Goal: Communication & Community: Answer question/provide support

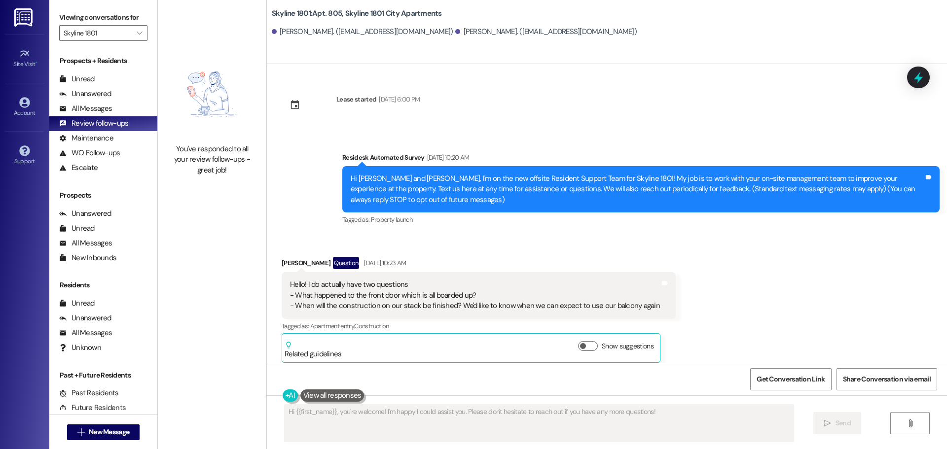
scroll to position [722, 0]
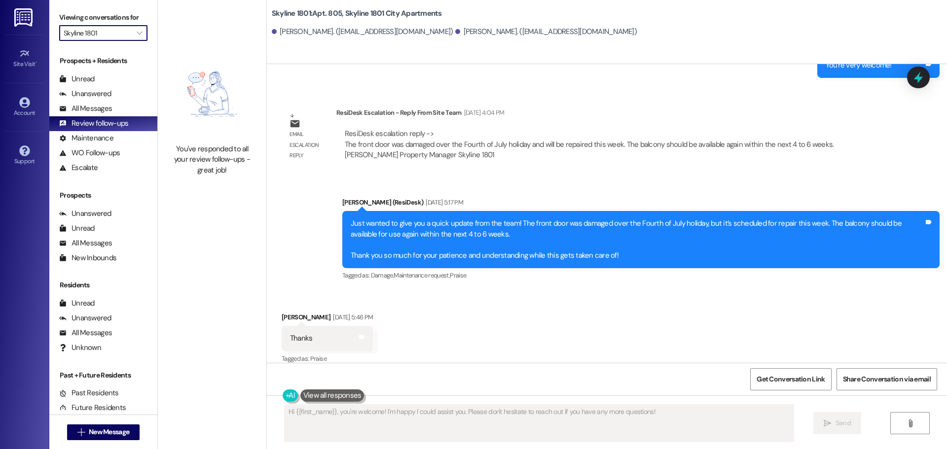
click at [110, 38] on input "Skyline 1801" at bounding box center [98, 33] width 68 height 16
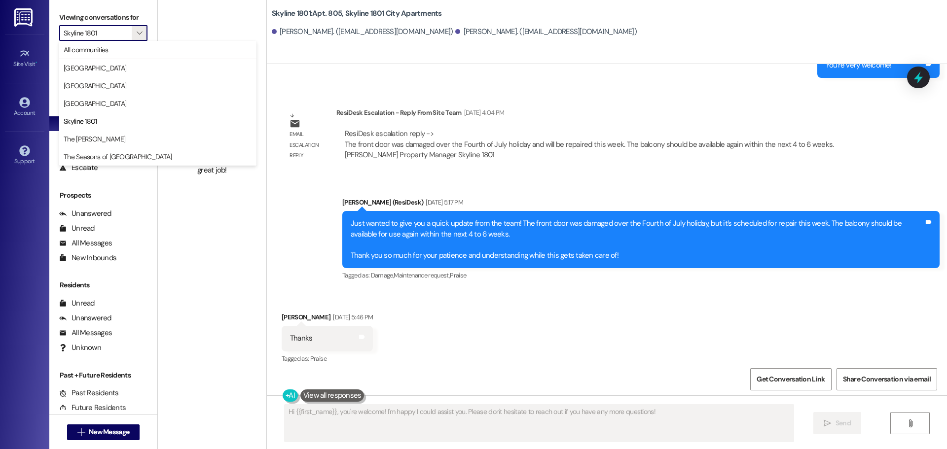
click at [106, 68] on span "[GEOGRAPHIC_DATA]" at bounding box center [158, 68] width 188 height 10
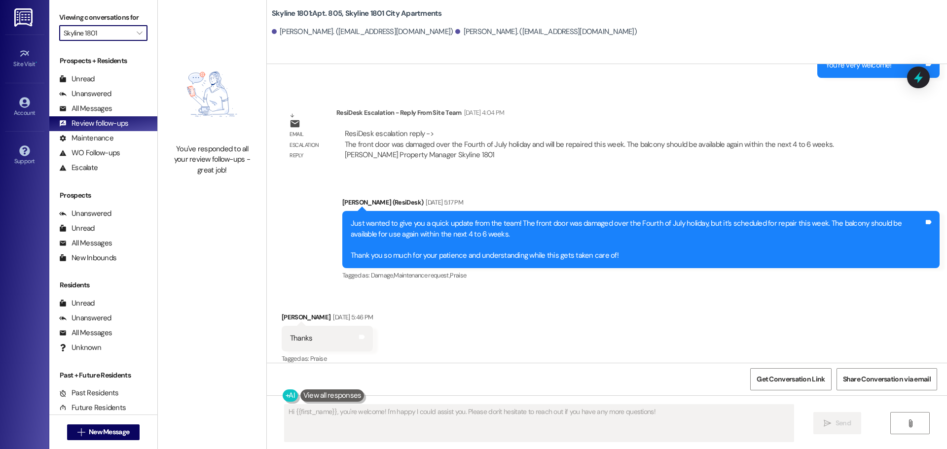
type input "[GEOGRAPHIC_DATA]"
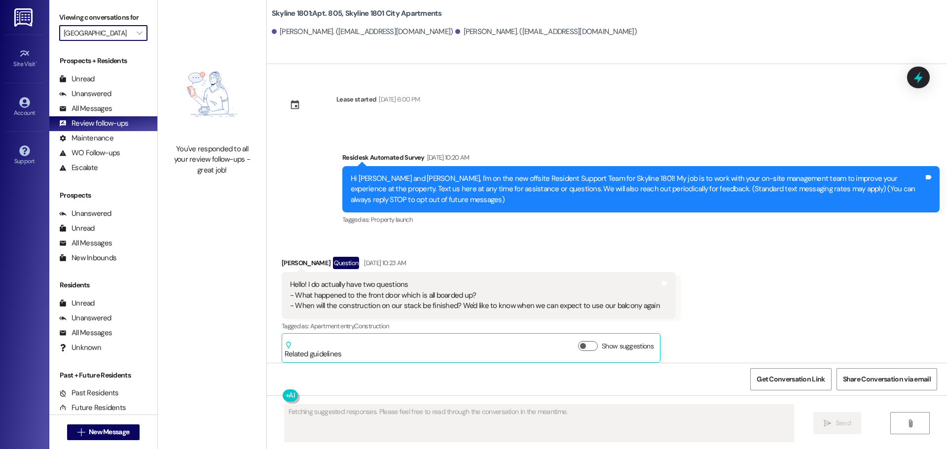
scroll to position [722, 0]
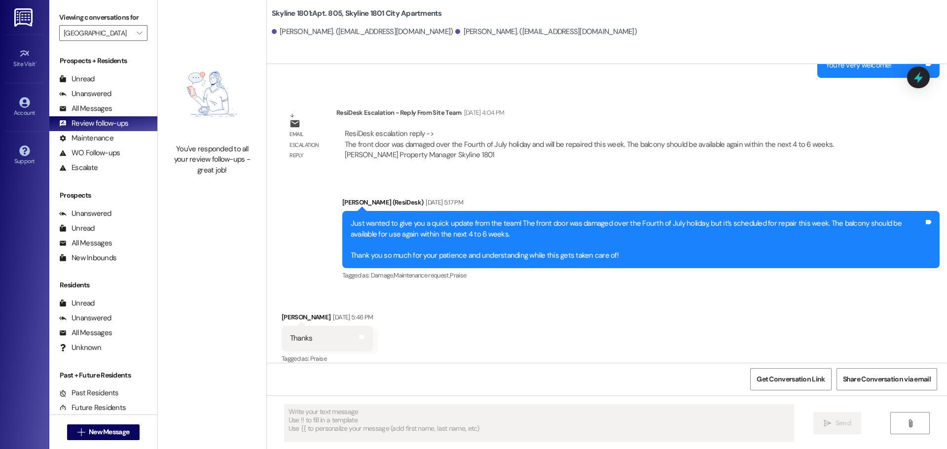
click at [100, 94] on div "Unanswered" at bounding box center [85, 94] width 52 height 10
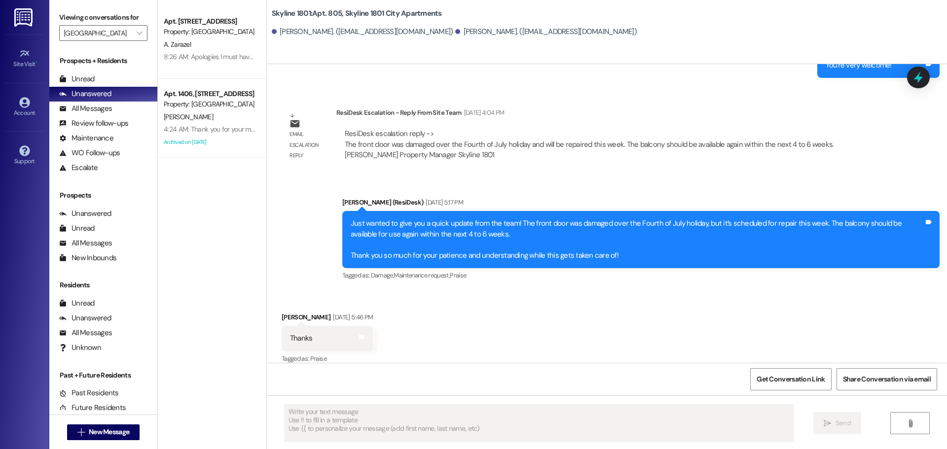
click at [92, 80] on div "Unread" at bounding box center [77, 79] width 36 height 10
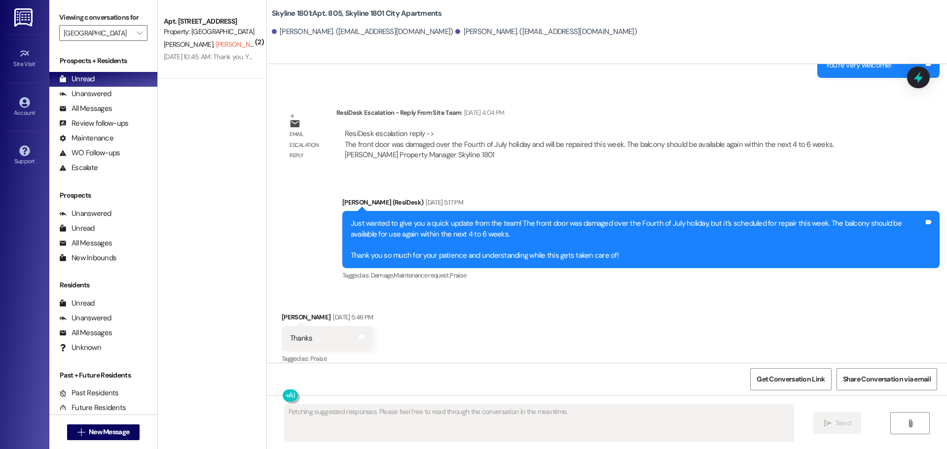
click at [95, 96] on div "Unanswered" at bounding box center [85, 94] width 52 height 10
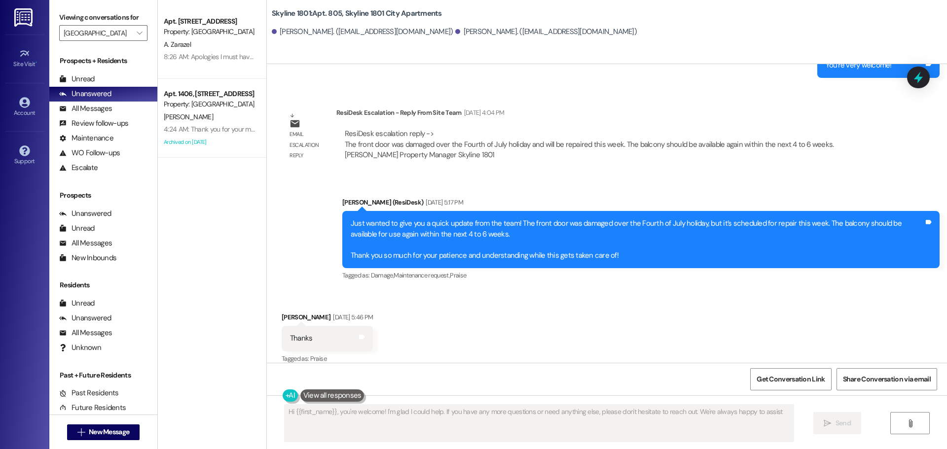
type textarea "Hi {{first_name}}, you're welcome! I'm glad I could help. If you have any more …"
click at [100, 167] on div "Escalate (undefined)" at bounding box center [103, 168] width 108 height 15
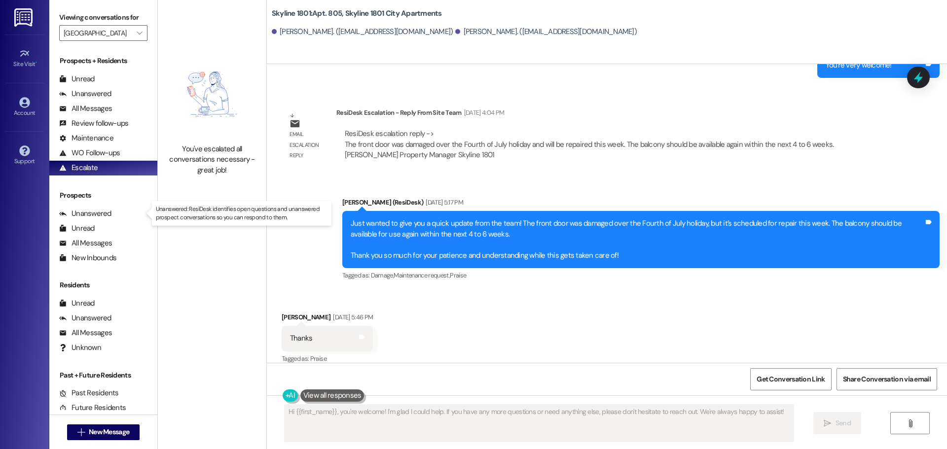
click at [106, 213] on div "Unanswered" at bounding box center [85, 214] width 52 height 10
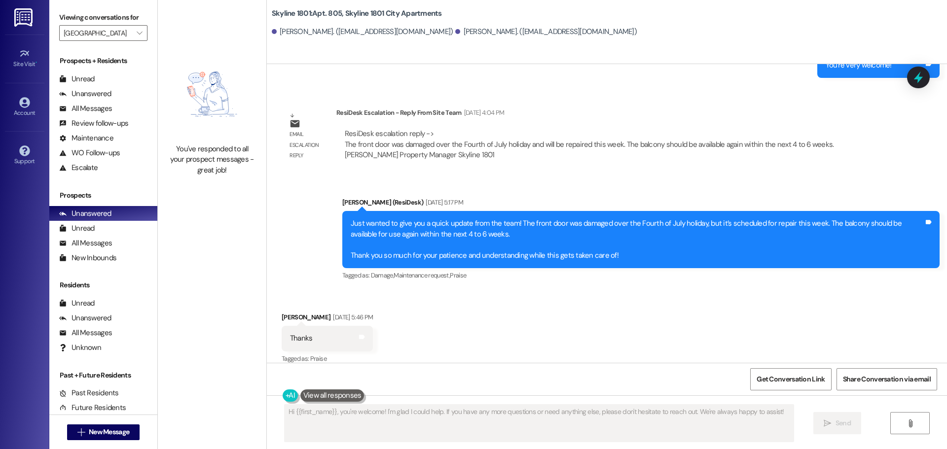
click at [107, 112] on div "All Messages" at bounding box center [85, 109] width 53 height 10
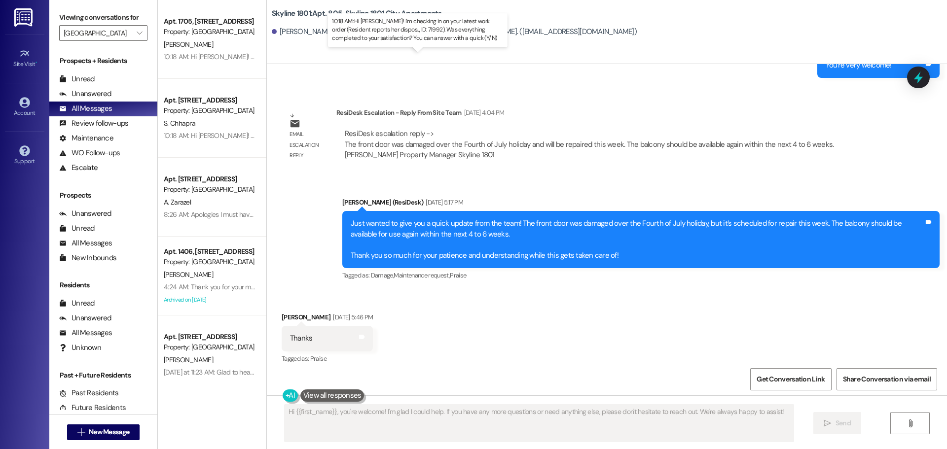
click at [202, 59] on div "10:18 AM: Hi [PERSON_NAME]! I'm checking in on your latest work order (Resident…" at bounding box center [442, 56] width 556 height 9
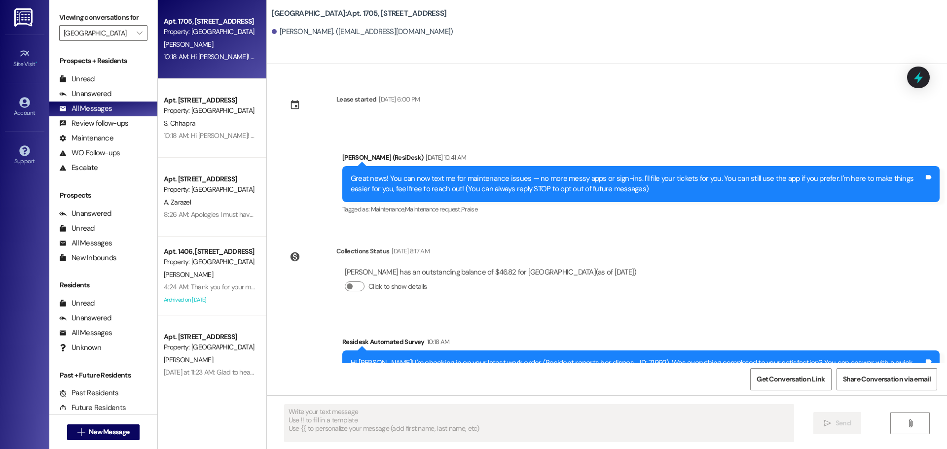
scroll to position [36, 0]
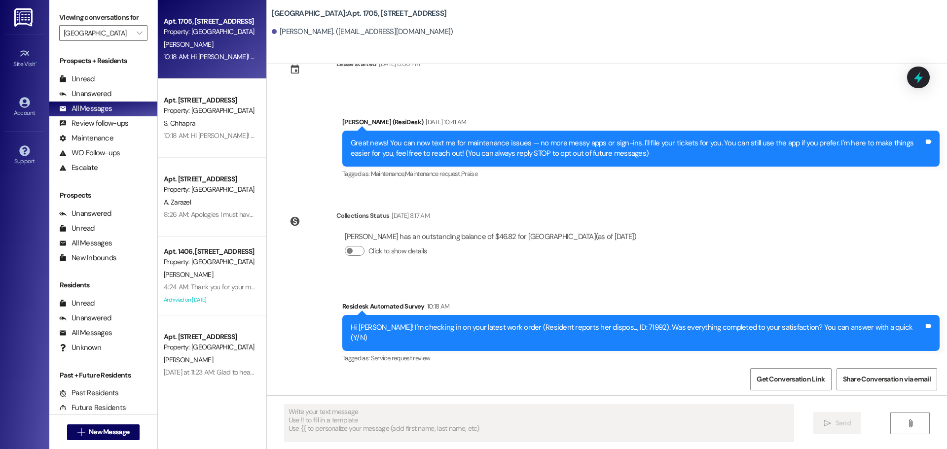
click at [215, 128] on div "S. Chhapra" at bounding box center [209, 123] width 93 height 12
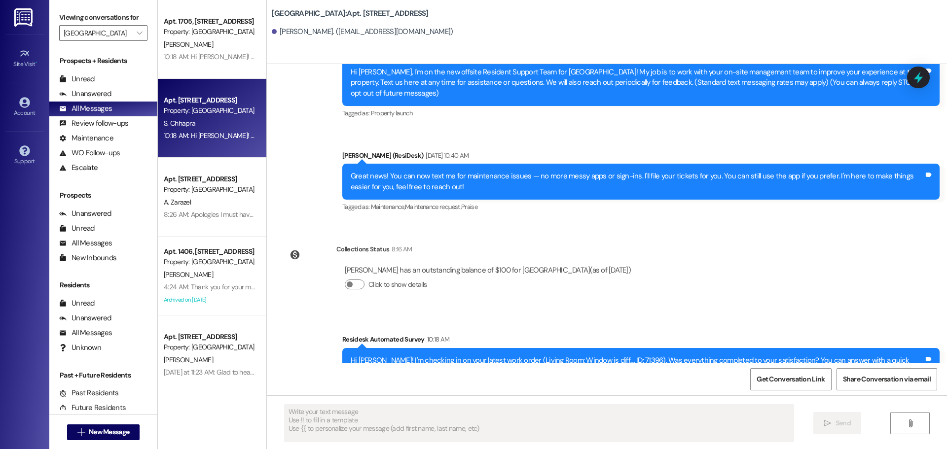
scroll to position [129, 0]
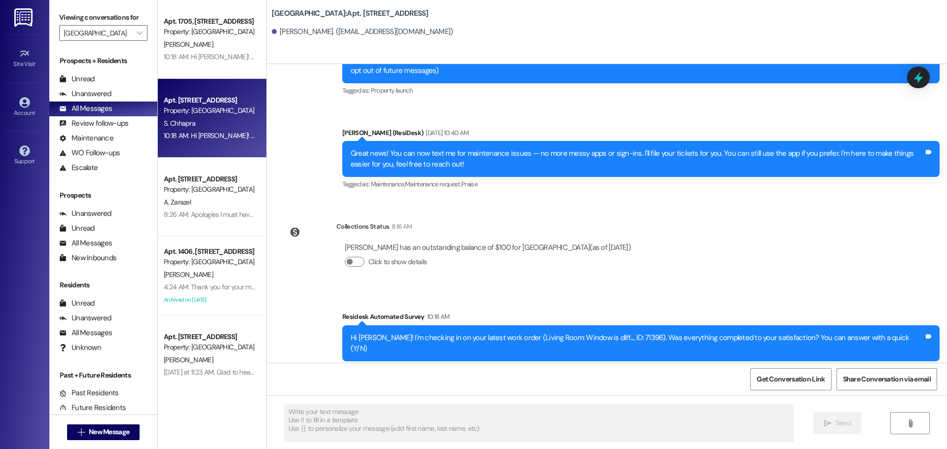
click at [27, 57] on icon at bounding box center [24, 53] width 11 height 11
